Goal: Check status: Check status

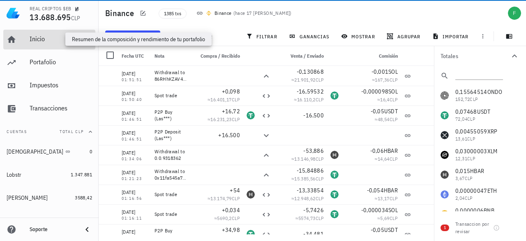
click at [30, 41] on div "Inicio" at bounding box center [61, 39] width 62 height 8
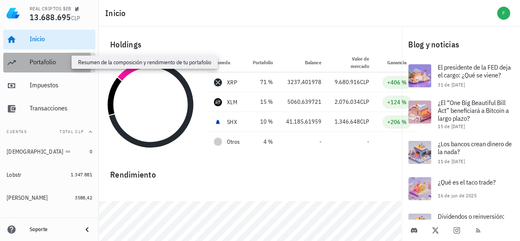
click at [46, 62] on div "Portafolio" at bounding box center [61, 62] width 62 height 8
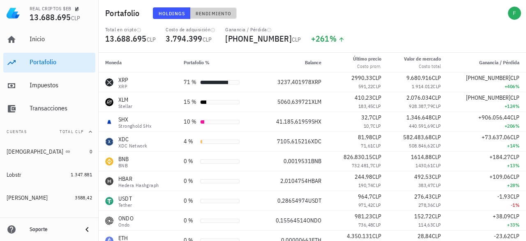
click at [220, 9] on button "Rendimiento" at bounding box center [213, 13] width 46 height 12
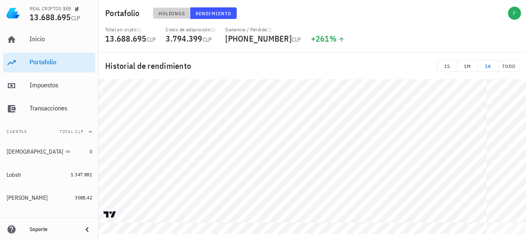
click at [177, 15] on span "Holdings" at bounding box center [171, 13] width 27 height 6
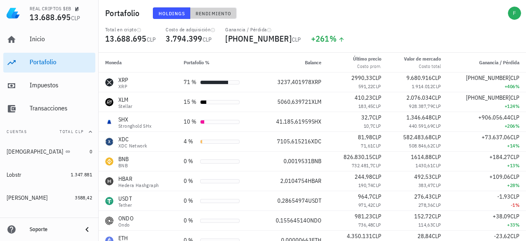
click at [216, 9] on button "Rendimiento" at bounding box center [213, 13] width 46 height 12
